Goal: Task Accomplishment & Management: Manage account settings

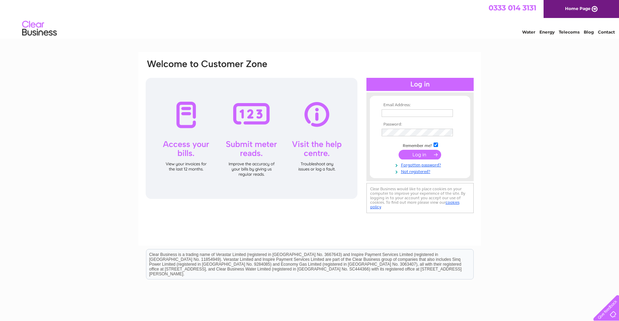
type input "jsherlockandson@gmail.com"
click at [416, 155] on input "submit" at bounding box center [419, 155] width 43 height 10
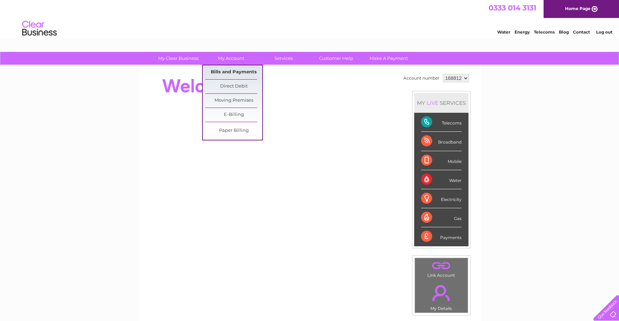
click at [225, 73] on link "Bills and Payments" at bounding box center [233, 72] width 57 height 14
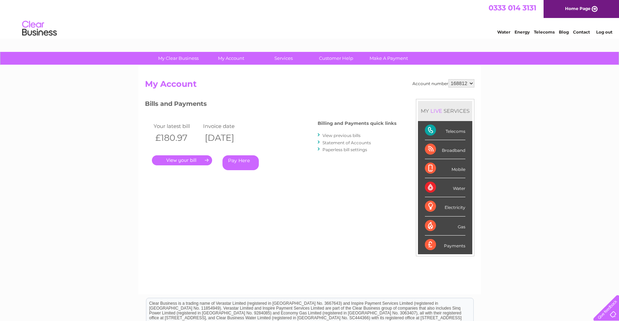
click at [181, 163] on link "." at bounding box center [182, 160] width 60 height 10
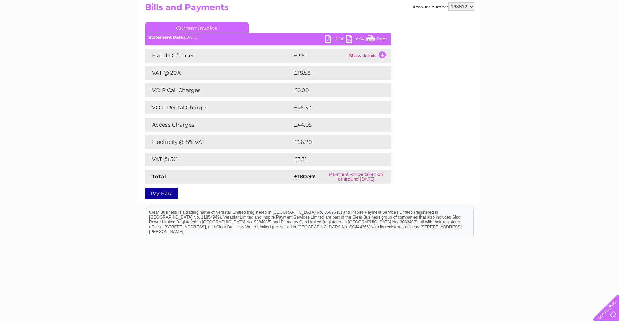
scroll to position [69, 0]
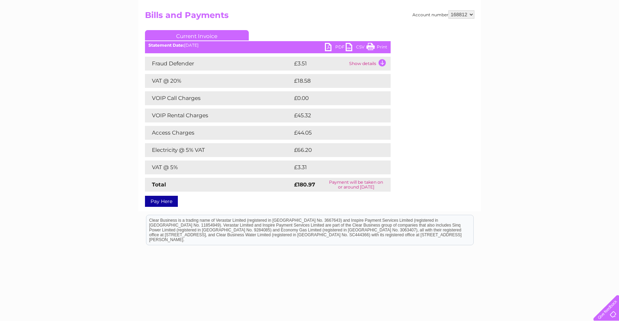
click at [329, 47] on link "PDF" at bounding box center [335, 48] width 21 height 10
